Goal: Find contact information: Find contact information

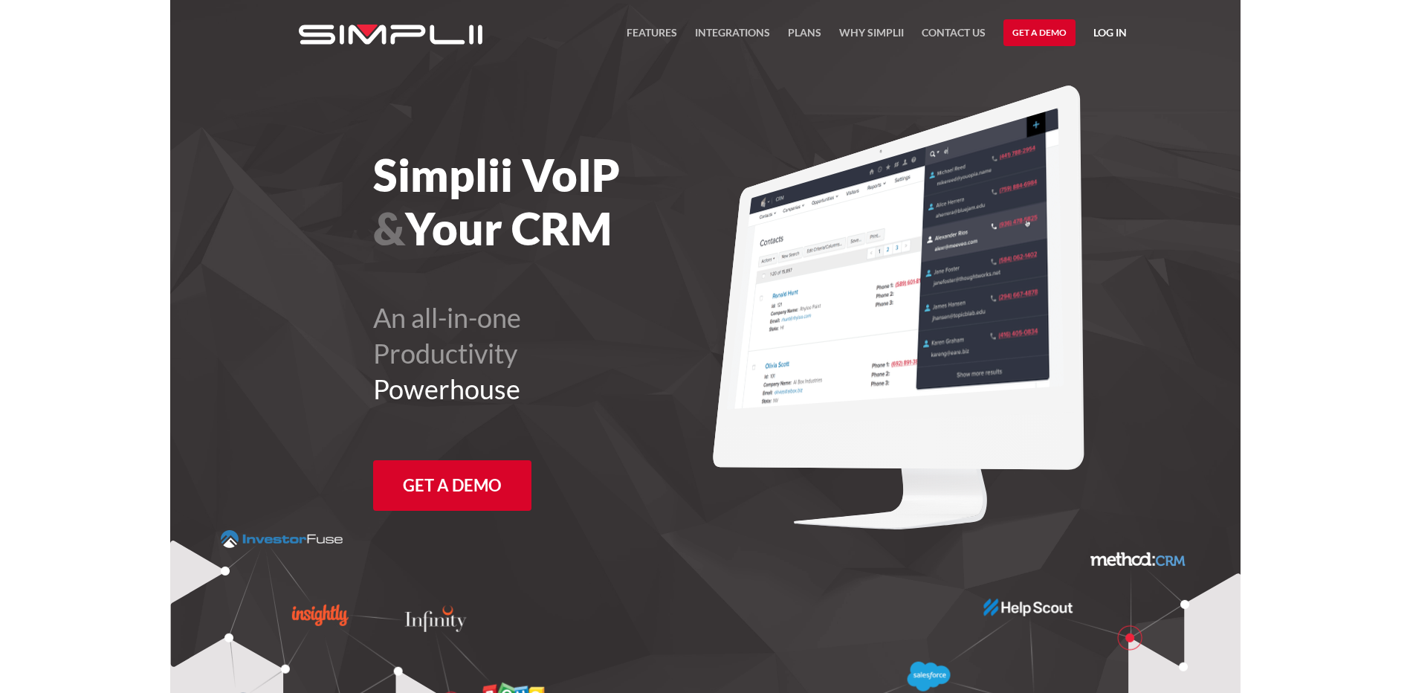
click at [1111, 31] on link "Log in" at bounding box center [1110, 35] width 33 height 22
click at [1077, 79] on link "Manager Portal" at bounding box center [1071, 77] width 94 height 24
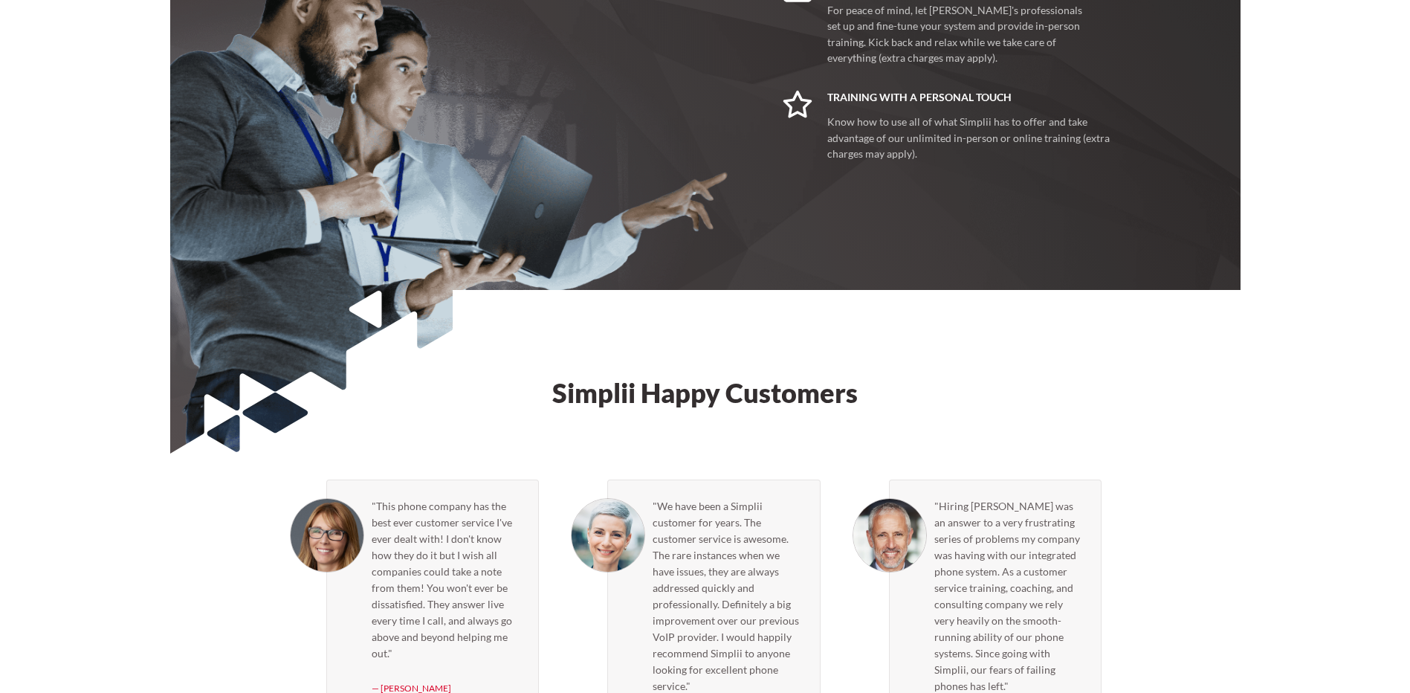
scroll to position [4231, 0]
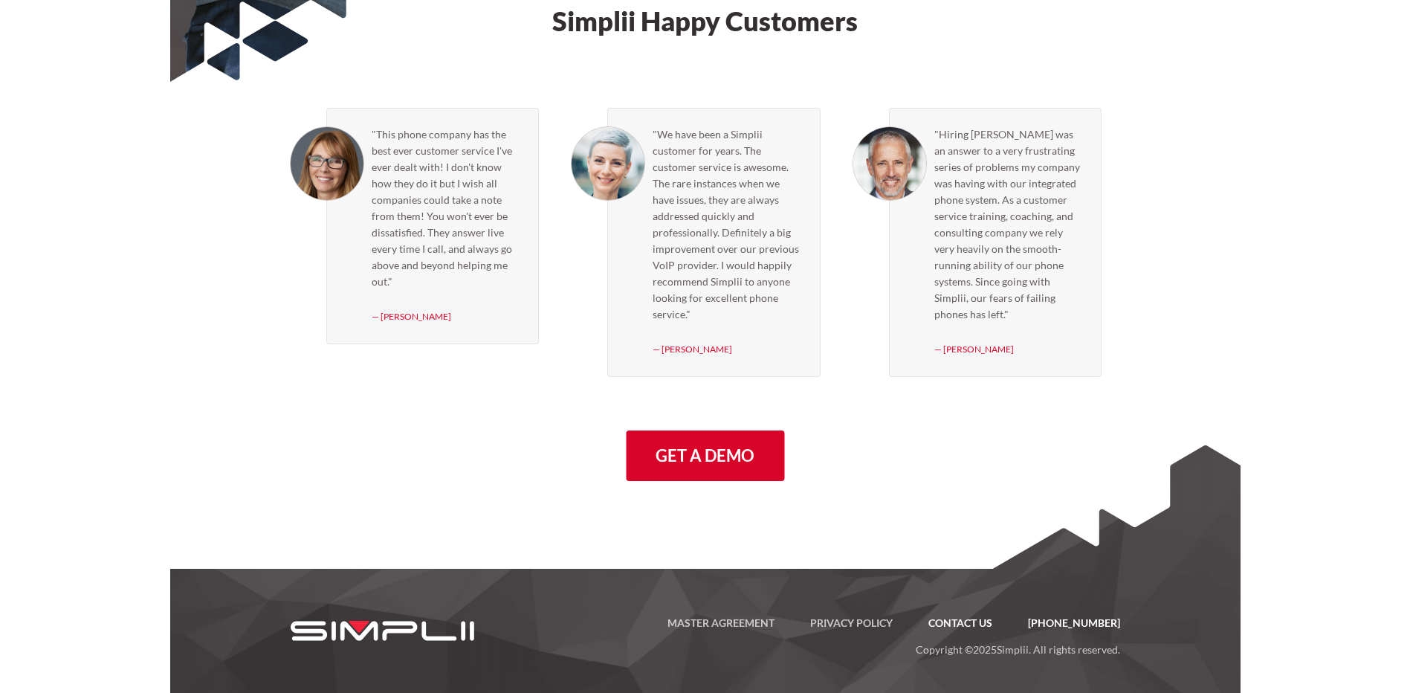
click at [986, 625] on link "Contact US" at bounding box center [961, 623] width 100 height 18
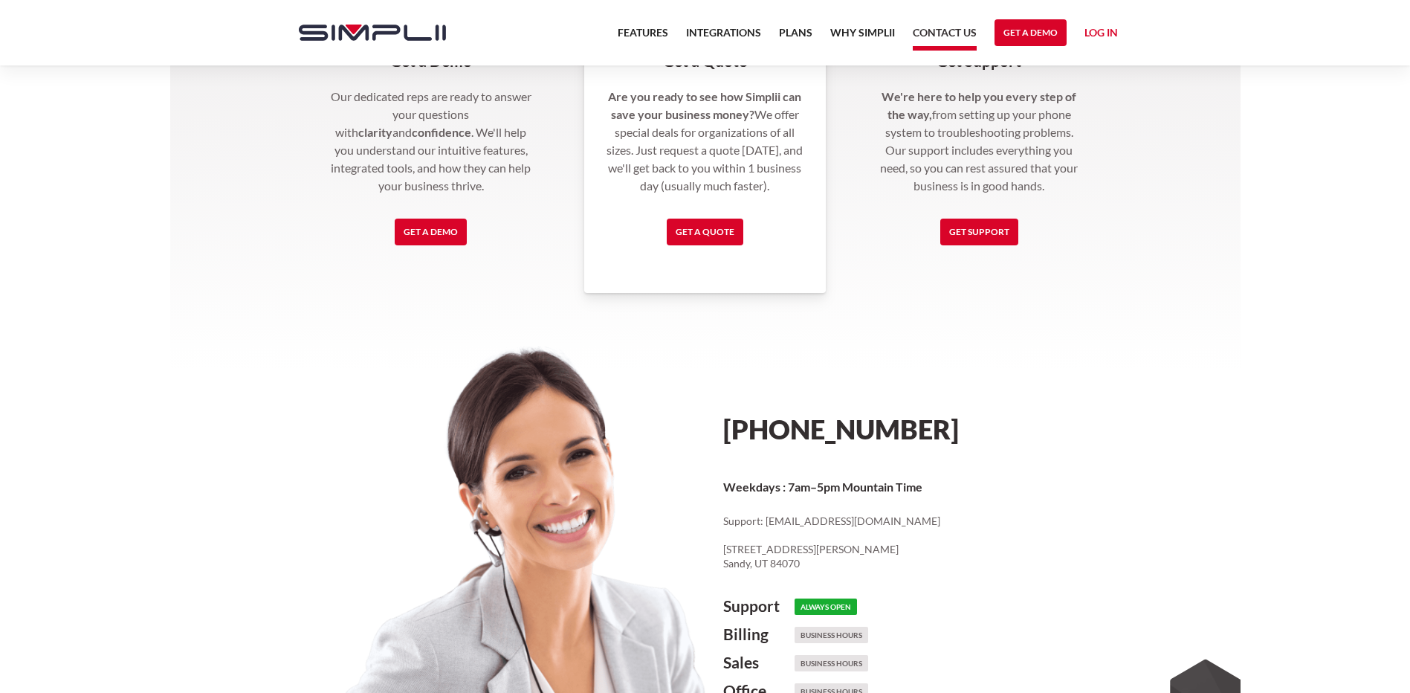
scroll to position [595, 0]
